Goal: Transaction & Acquisition: Book appointment/travel/reservation

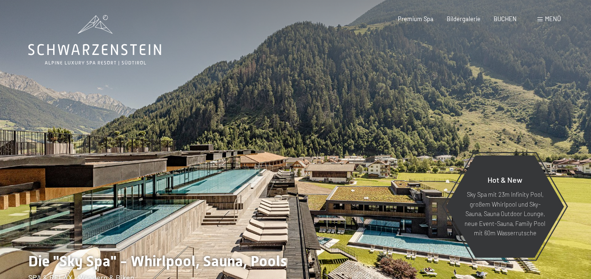
click at [218, 185] on div at bounding box center [148, 153] width 296 height 306
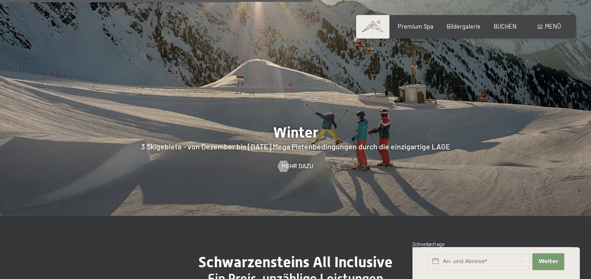
scroll to position [1929, 0]
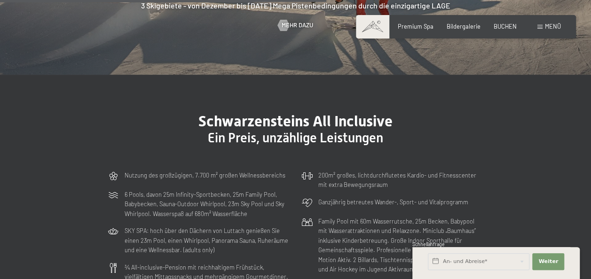
click at [549, 27] on span "Menü" at bounding box center [553, 27] width 16 height 8
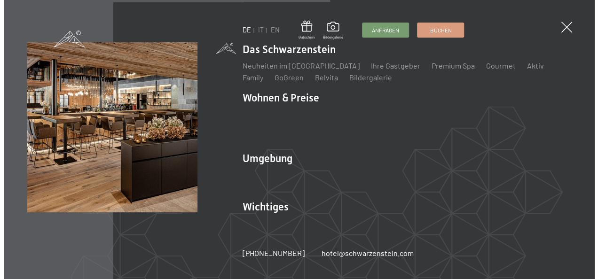
scroll to position [1941, 0]
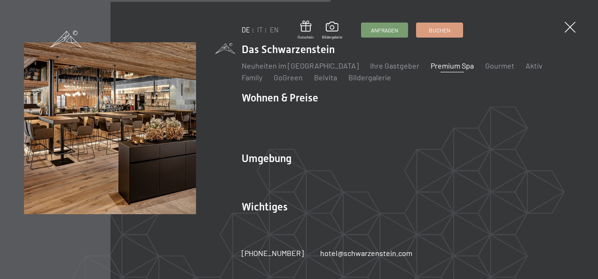
click at [431, 70] on link "Premium Spa" at bounding box center [452, 65] width 43 height 9
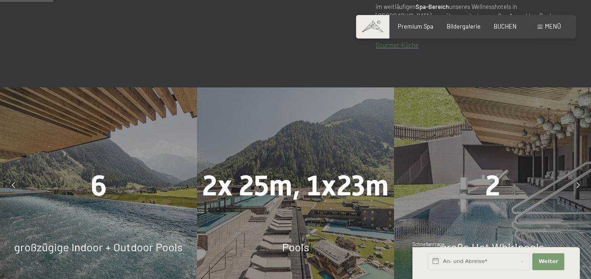
scroll to position [518, 0]
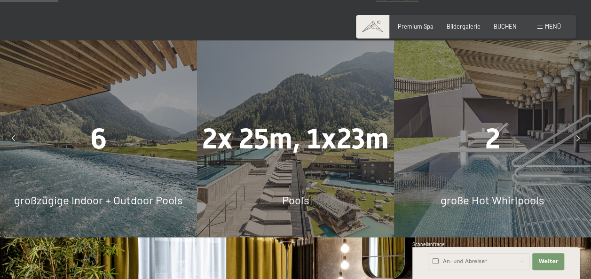
click at [581, 129] on div at bounding box center [578, 138] width 19 height 19
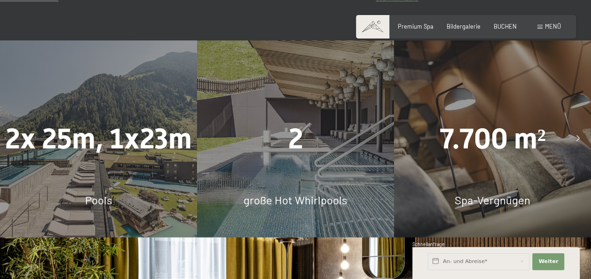
click at [577, 136] on icon at bounding box center [578, 139] width 3 height 6
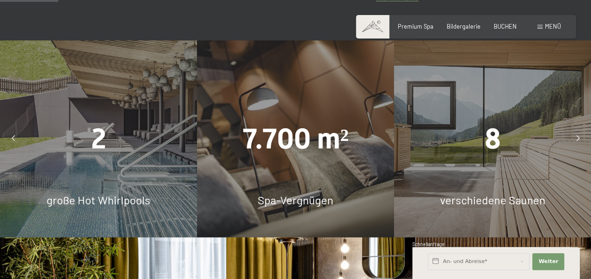
click at [577, 136] on icon at bounding box center [578, 139] width 3 height 6
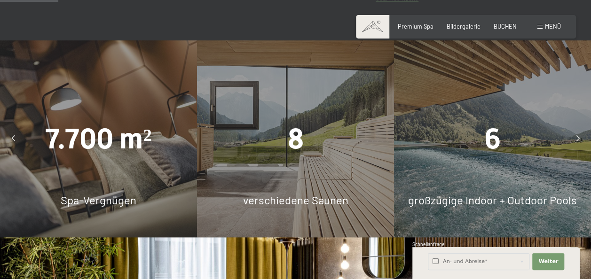
click at [579, 136] on icon at bounding box center [578, 139] width 3 height 6
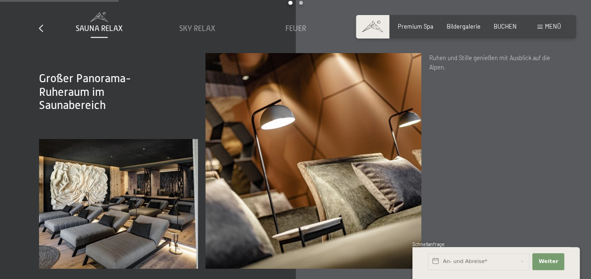
scroll to position [1035, 0]
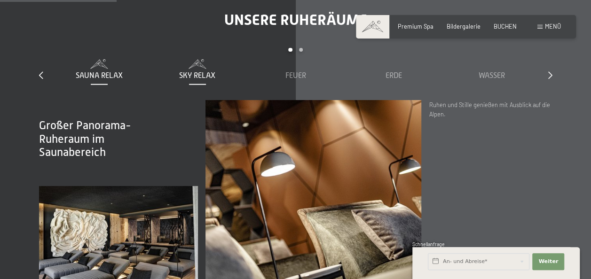
click at [202, 72] on span "Sky Relax" at bounding box center [197, 76] width 36 height 8
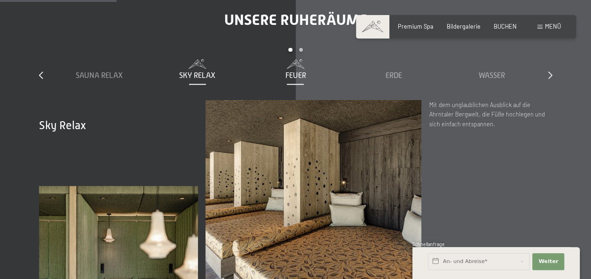
click at [298, 72] on span "Feuer" at bounding box center [295, 76] width 21 height 8
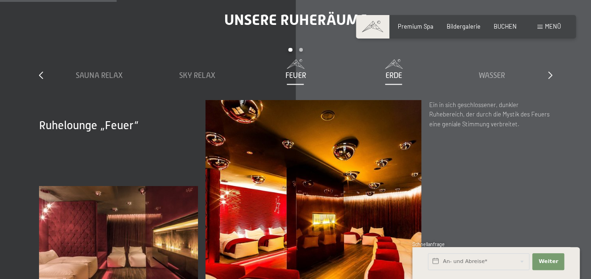
click at [395, 72] on span "Erde" at bounding box center [394, 76] width 16 height 8
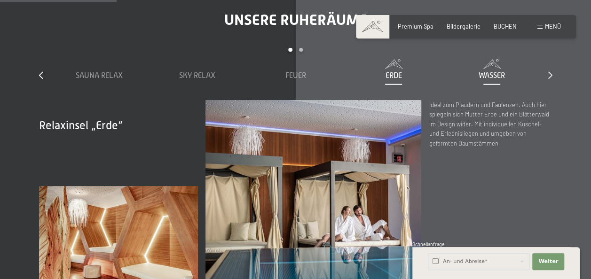
click at [494, 72] on span "Wasser" at bounding box center [492, 76] width 26 height 8
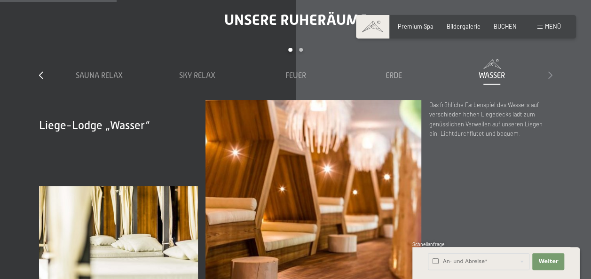
click at [549, 72] on icon at bounding box center [551, 76] width 4 height 8
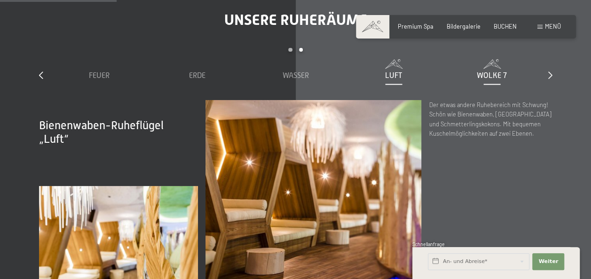
click at [496, 72] on span "Wolke 7" at bounding box center [492, 76] width 30 height 8
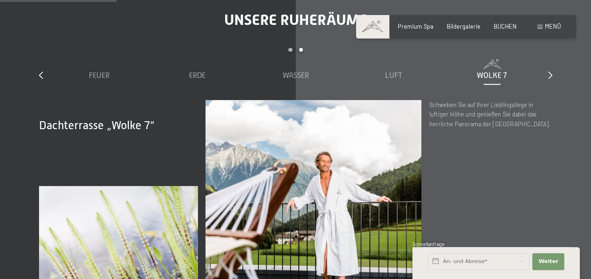
click at [547, 66] on div "slide 3 to 7 of 7 Sauna Relax Sky Relax Feuer Erde Wasser Luft Wolke 7" at bounding box center [296, 74] width 514 height 52
click at [549, 72] on icon at bounding box center [551, 76] width 4 height 8
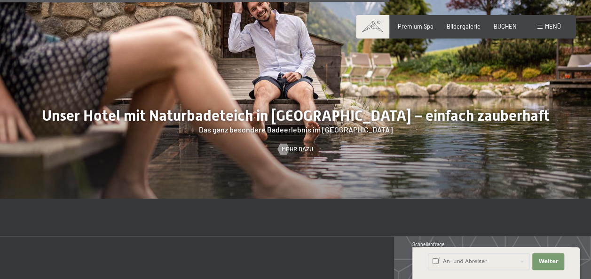
scroll to position [2964, 0]
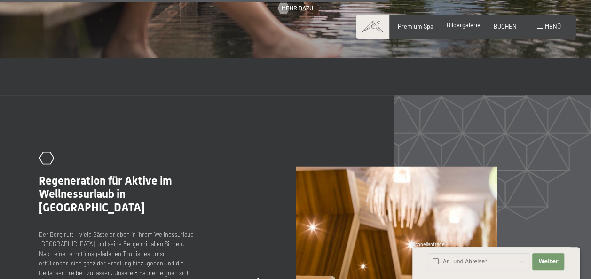
click at [461, 27] on span "Bildergalerie" at bounding box center [464, 25] width 34 height 8
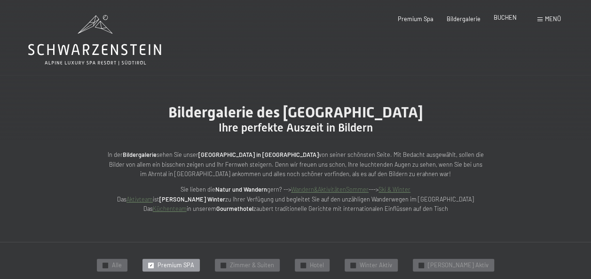
click at [502, 19] on span "BUCHEN" at bounding box center [505, 18] width 23 height 8
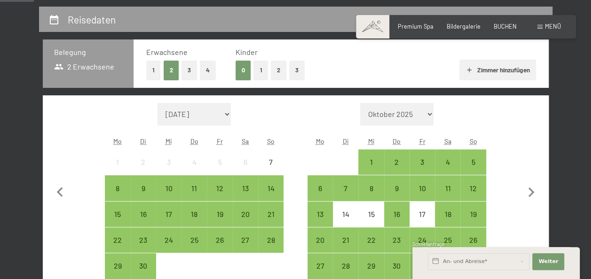
scroll to position [188, 0]
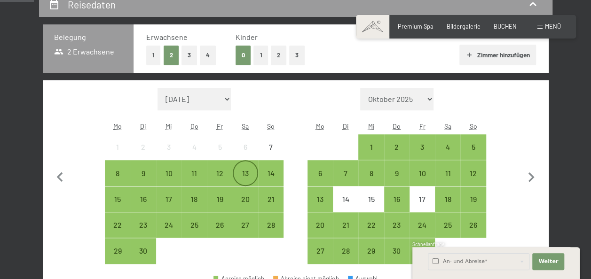
click at [244, 172] on div "13" at bounding box center [246, 182] width 24 height 24
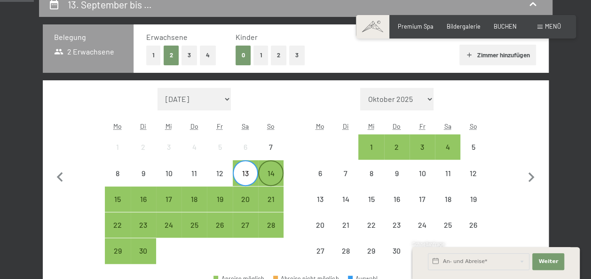
click at [273, 175] on div "14" at bounding box center [271, 182] width 24 height 24
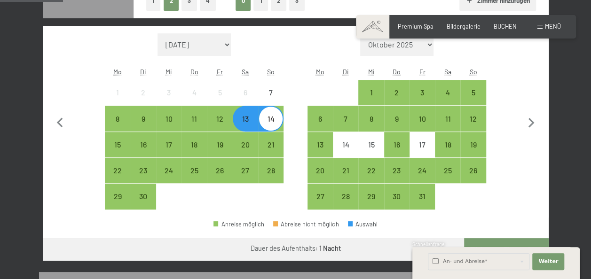
scroll to position [329, 0]
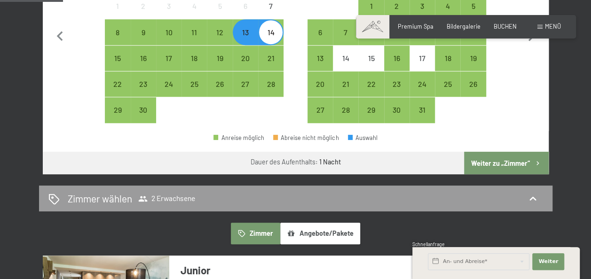
click at [505, 164] on button "Weiter zu „Zimmer“" at bounding box center [506, 163] width 84 height 23
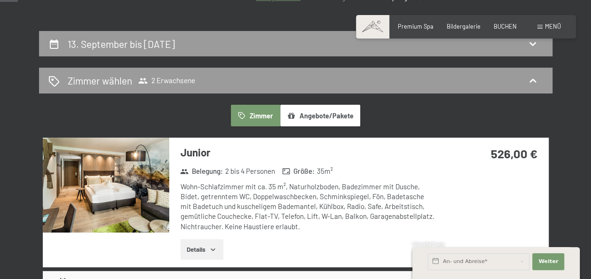
scroll to position [86, 0]
